Goal: Check status: Check status

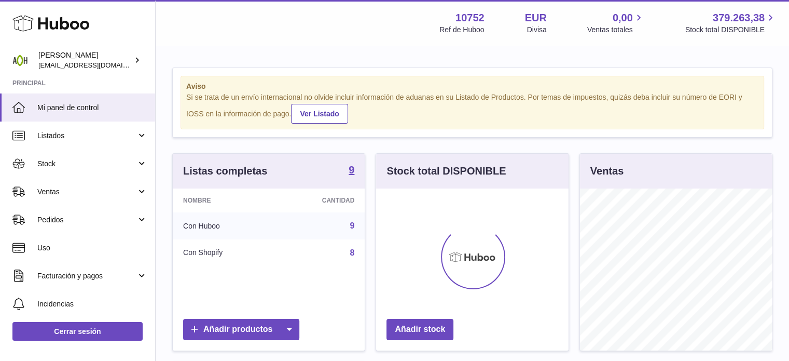
scroll to position [162, 192]
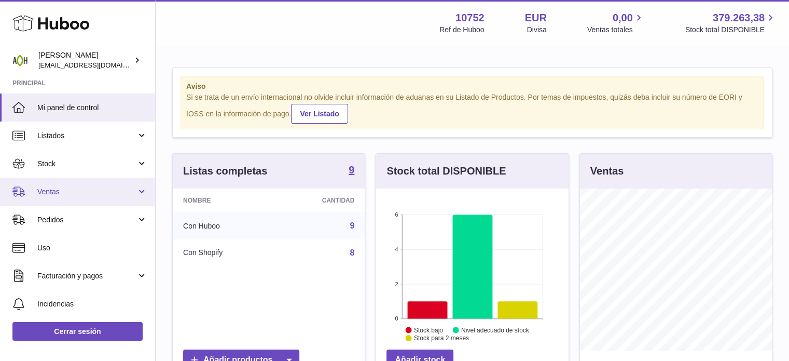
click at [134, 189] on link "Ventas" at bounding box center [77, 191] width 155 height 28
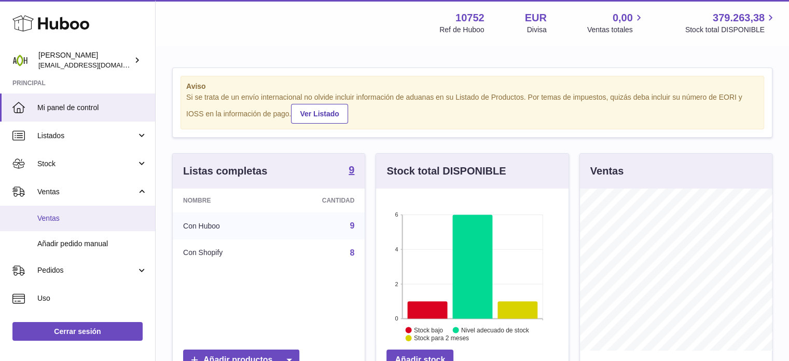
click at [102, 221] on span "Ventas" at bounding box center [92, 218] width 110 height 10
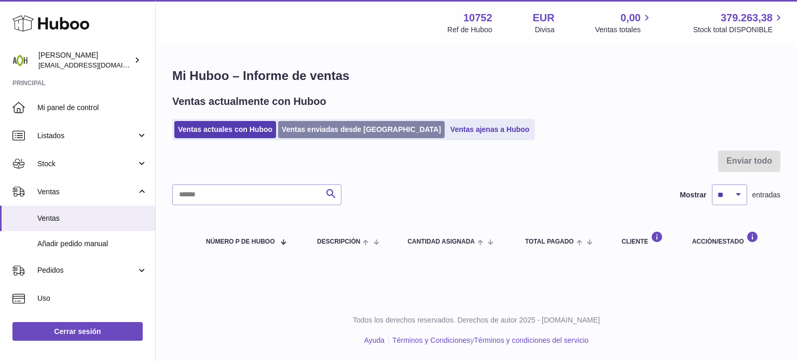
click at [320, 130] on link "Ventas enviadas desde [GEOGRAPHIC_DATA]" at bounding box center [361, 129] width 167 height 17
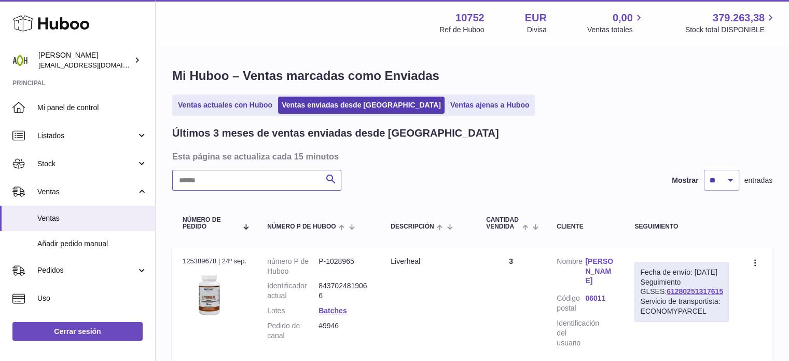
click at [245, 185] on input "text" at bounding box center [256, 180] width 169 height 21
paste input "****"
type input "****"
click at [680, 295] on link "61280250520947" at bounding box center [695, 291] width 57 height 8
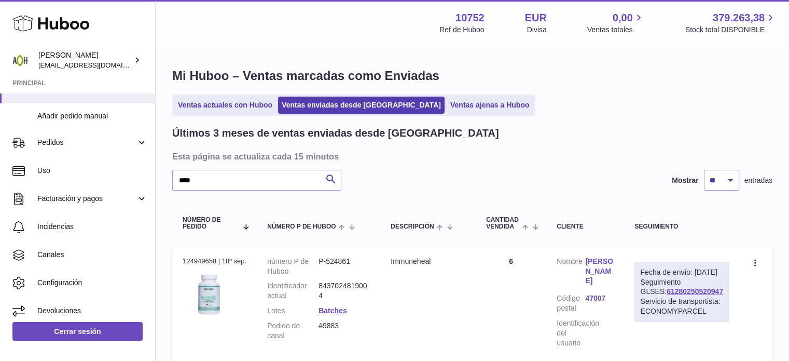
scroll to position [130, 0]
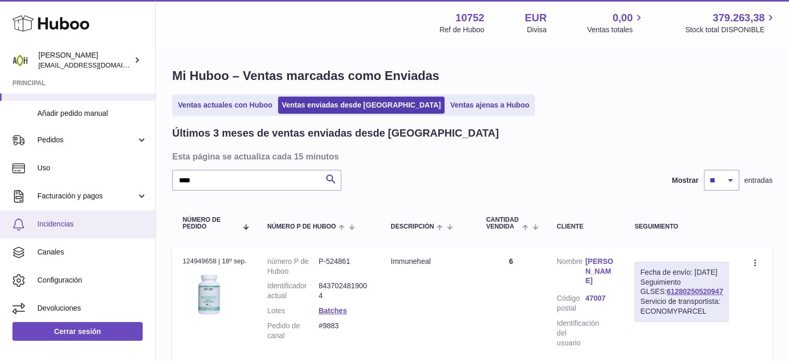
click at [104, 224] on span "Incidencias" at bounding box center [92, 224] width 110 height 10
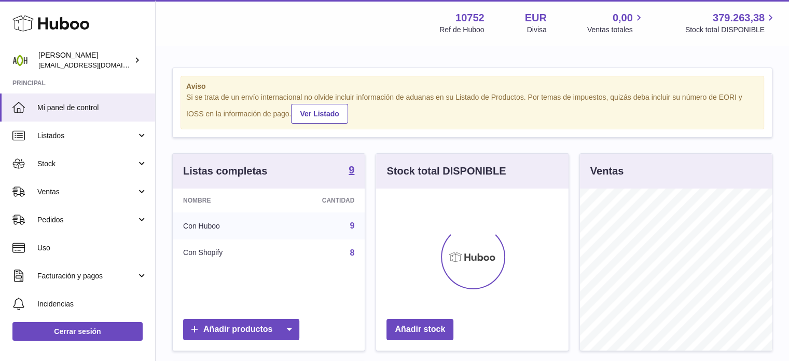
scroll to position [162, 192]
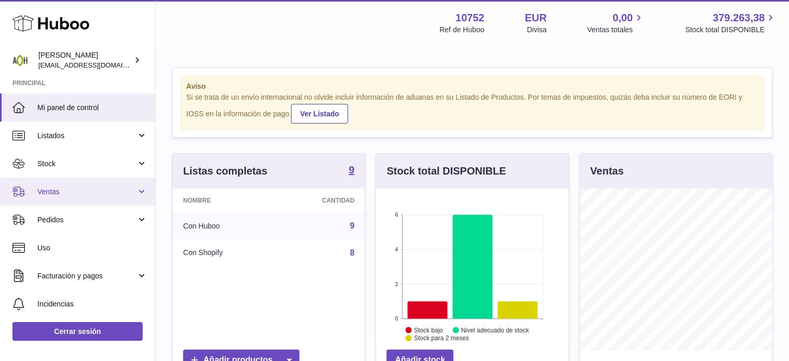
click at [135, 192] on link "Ventas" at bounding box center [77, 191] width 155 height 28
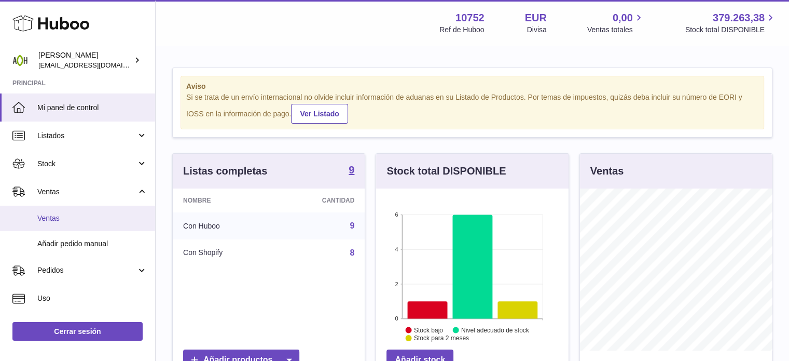
click at [99, 220] on span "Ventas" at bounding box center [92, 218] width 110 height 10
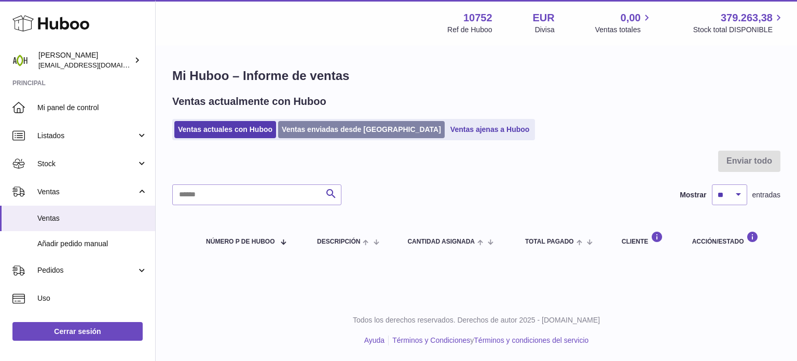
click at [339, 122] on link "Ventas enviadas desde [GEOGRAPHIC_DATA]" at bounding box center [361, 129] width 167 height 17
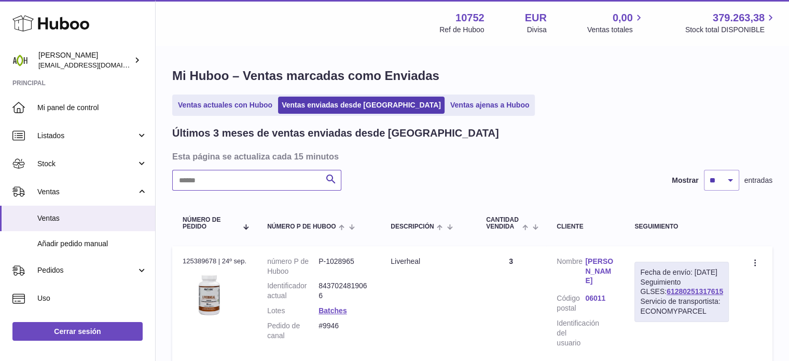
click at [218, 180] on input "text" at bounding box center [256, 180] width 169 height 21
paste input "**********"
type input "**********"
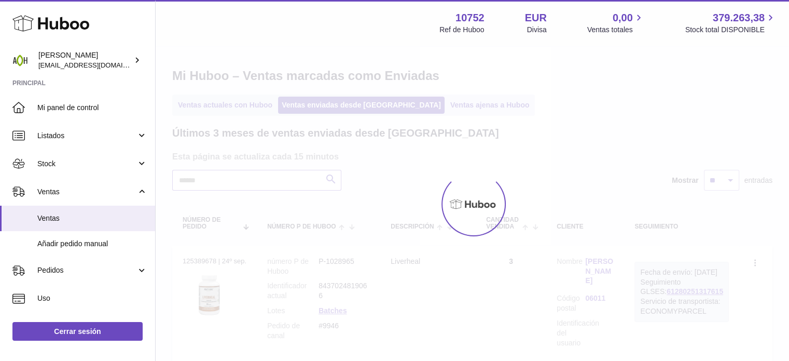
type input "*"
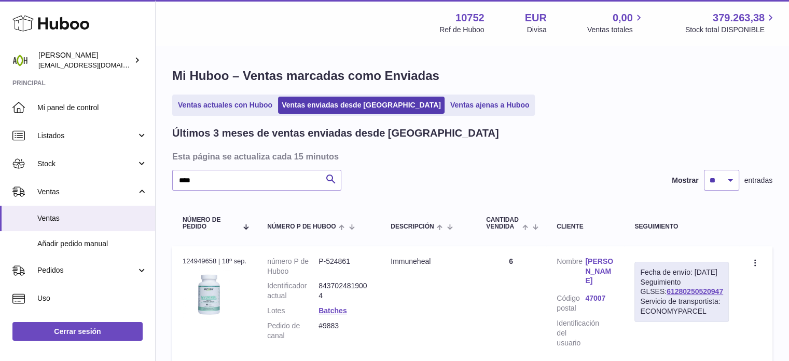
click at [613, 260] on link "Jorgina Harraka" at bounding box center [599, 271] width 29 height 30
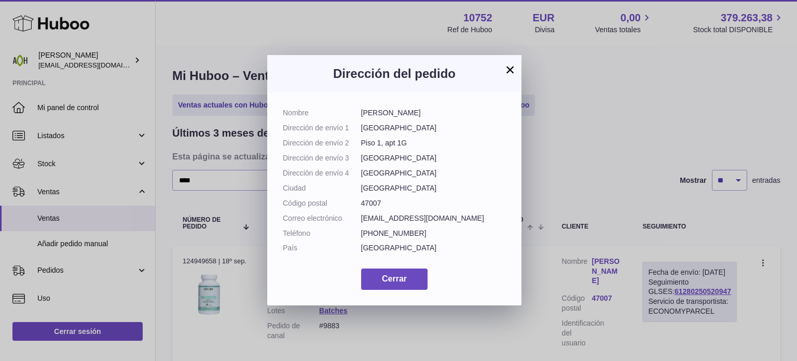
drag, startPoint x: 440, startPoint y: 219, endPoint x: 357, endPoint y: 215, distance: 82.6
click at [357, 215] on dl "Nombre Jorgina Harraka Dirección de envío 1 Paseo del Hospital Militar 21 Direc…" at bounding box center [394, 183] width 223 height 150
copy dl "Correo electrónico jennyann17@gmail.com"
click at [507, 72] on button "×" at bounding box center [510, 69] width 12 height 12
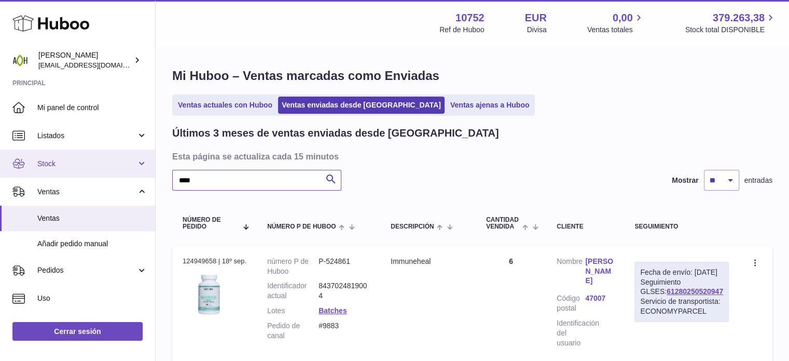
drag, startPoint x: 211, startPoint y: 182, endPoint x: 137, endPoint y: 165, distance: 76.1
click at [137, 165] on div "Huboo Alberto Muhammad ventas@adaptohealue.com Principal Mi panel de control Li…" at bounding box center [394, 225] width 789 height 450
paste input "text"
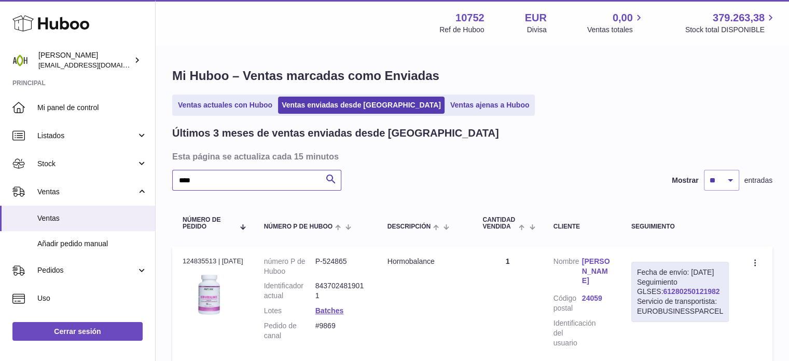
type input "****"
click at [663, 295] on link "61280250121982" at bounding box center [691, 291] width 57 height 8
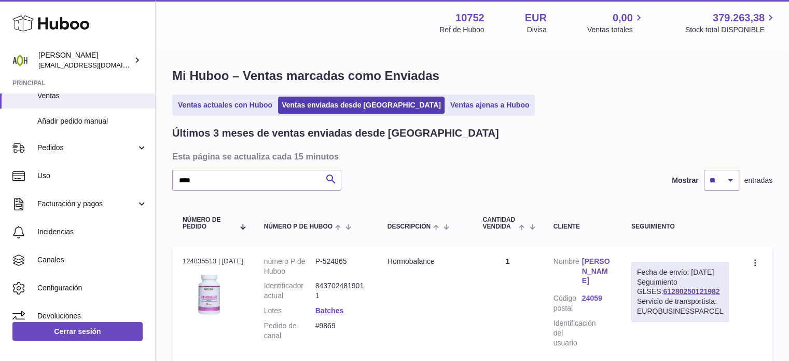
scroll to position [133, 0]
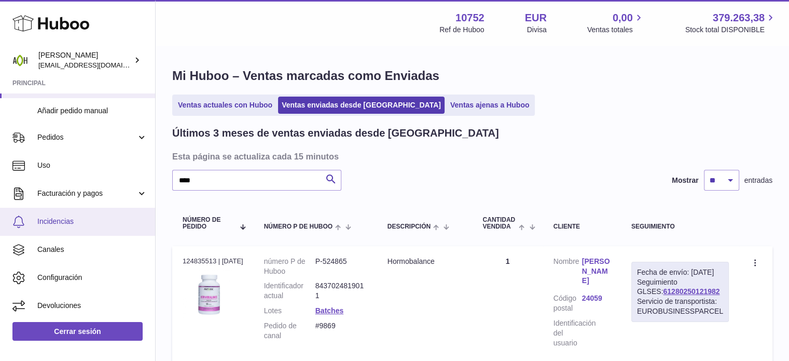
click at [81, 216] on span "Incidencias" at bounding box center [92, 221] width 110 height 10
